Goal: Information Seeking & Learning: Learn about a topic

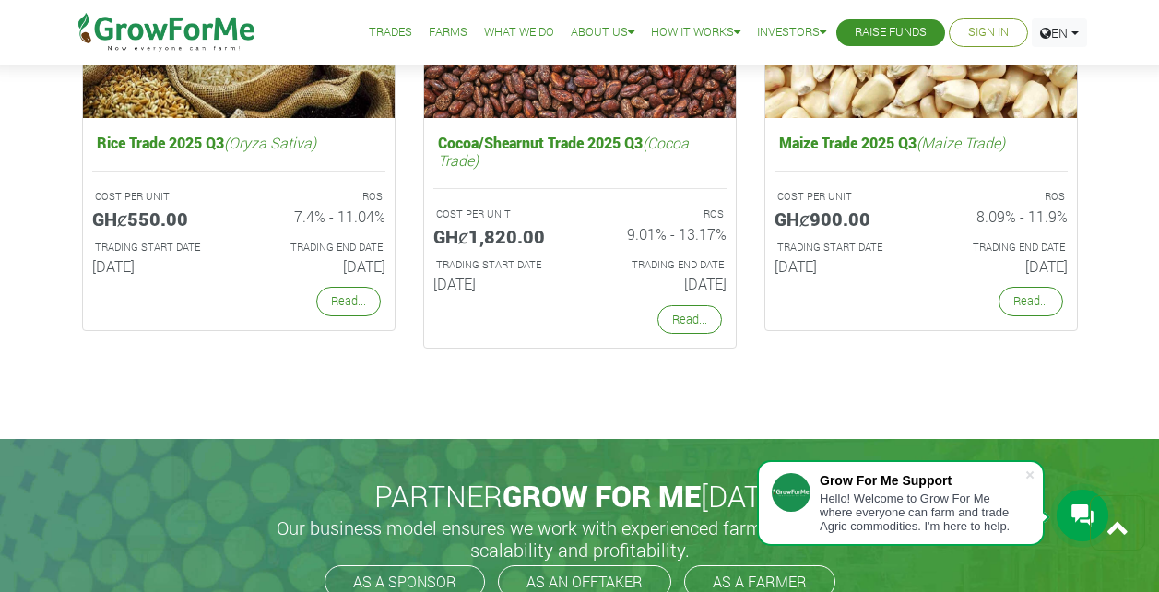
scroll to position [3567, 0]
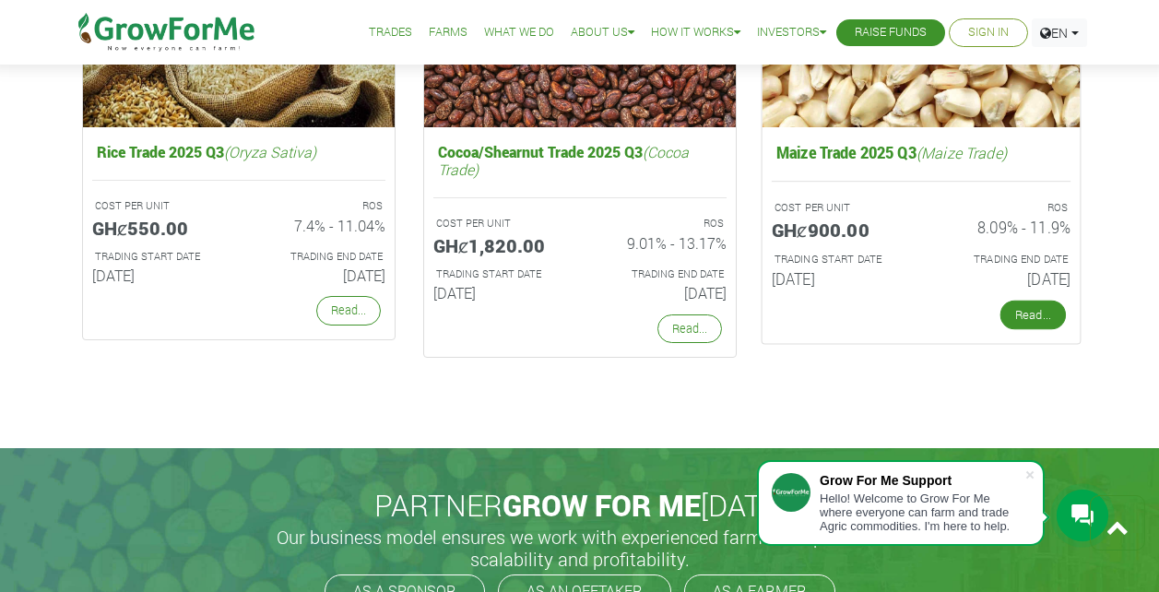
click at [1023, 313] on link "Read..." at bounding box center [1031, 315] width 65 height 30
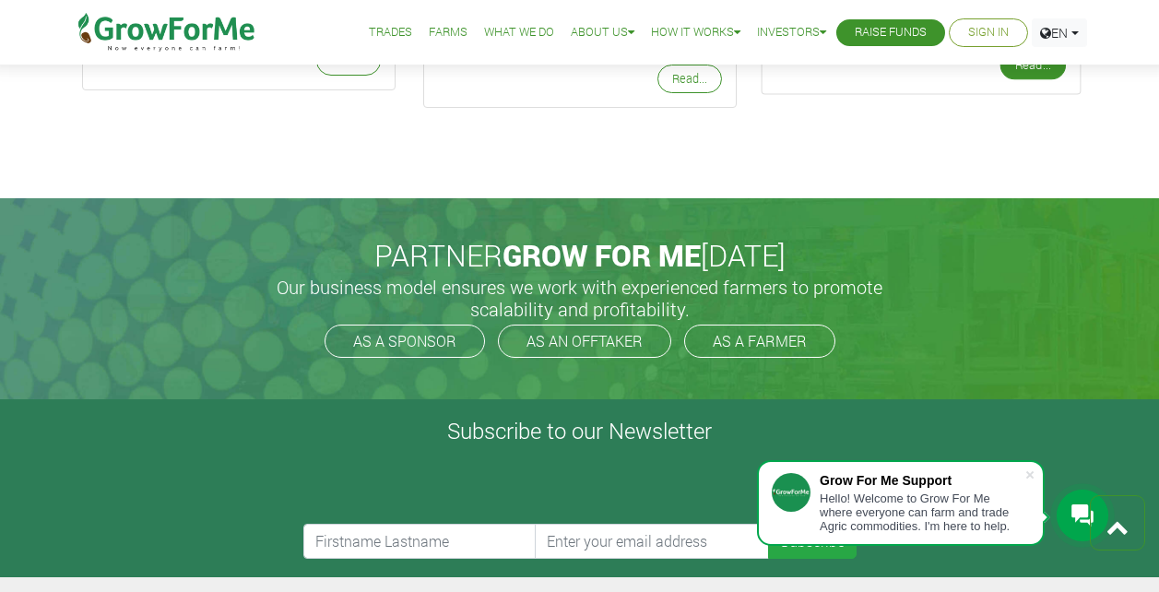
scroll to position [3818, 0]
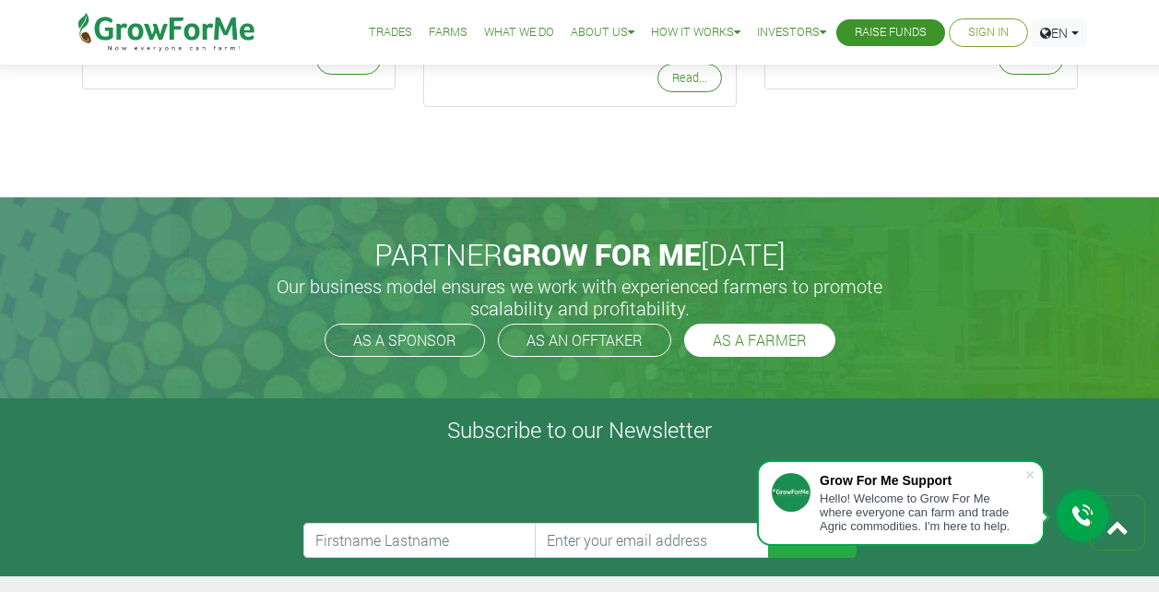
click at [753, 343] on link "AS A FARMER" at bounding box center [759, 340] width 151 height 33
